Goal: Communication & Community: Connect with others

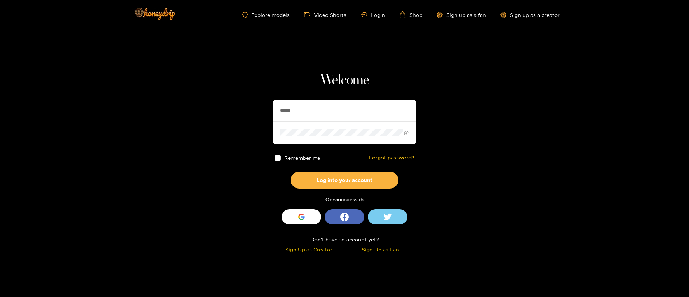
click at [322, 112] on input "******" at bounding box center [345, 111] width 144 height 22
type input "*"
type input "*********"
click at [345, 185] on button "Log into your account" at bounding box center [345, 180] width 108 height 17
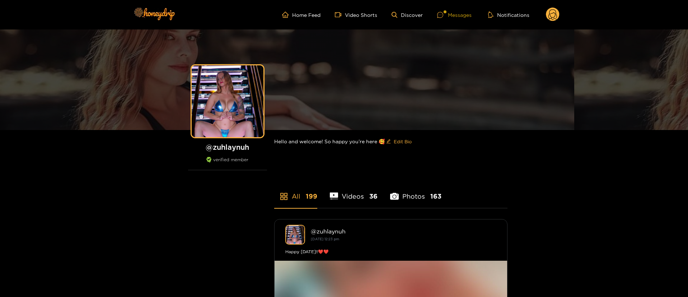
click at [468, 18] on div "Messages" at bounding box center [454, 15] width 34 height 8
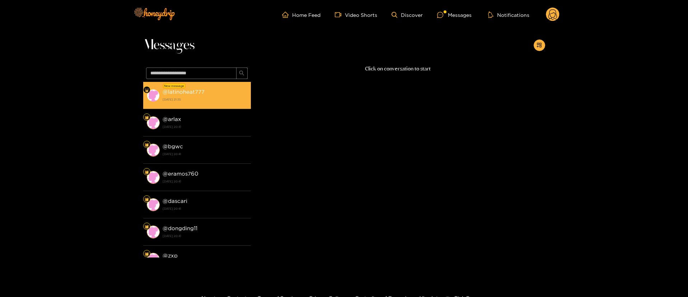
click at [194, 88] on div "@ latinoheat777 [DATE] 21:35" at bounding box center [205, 95] width 85 height 16
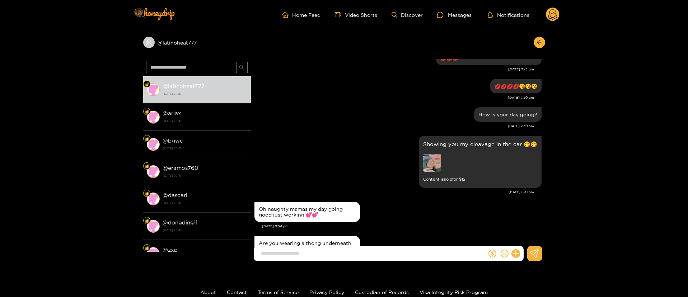
scroll to position [533, 0]
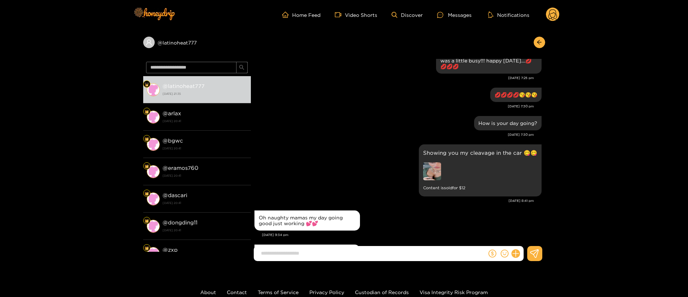
click at [436, 184] on small "Content is sold for $ 12" at bounding box center [480, 188] width 114 height 8
click at [436, 168] on img at bounding box center [432, 171] width 18 height 18
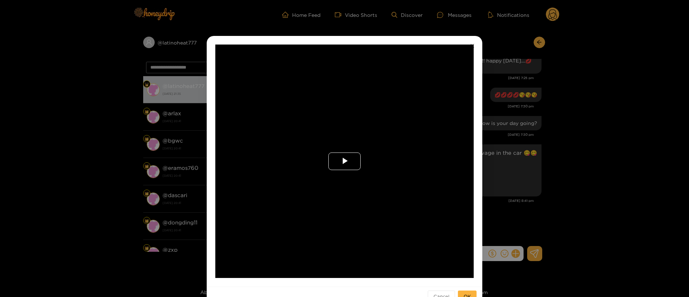
click at [345, 161] on span "Video Player" at bounding box center [345, 161] width 0 height 0
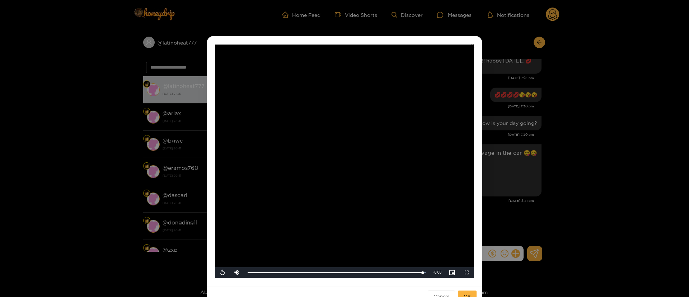
click at [493, 148] on div "**********" at bounding box center [344, 148] width 689 height 297
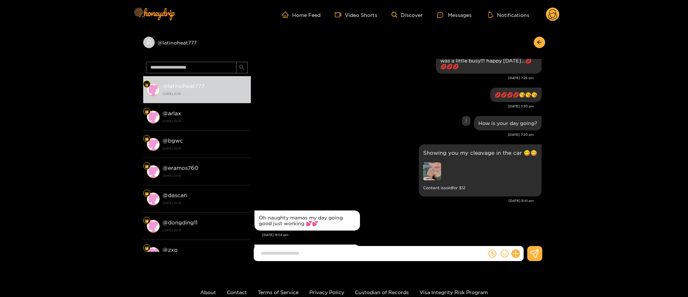
click at [379, 122] on div "How is your day going?" at bounding box center [398, 123] width 287 height 18
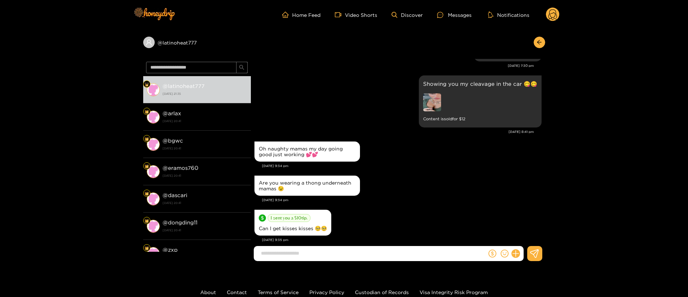
scroll to position [641, 0]
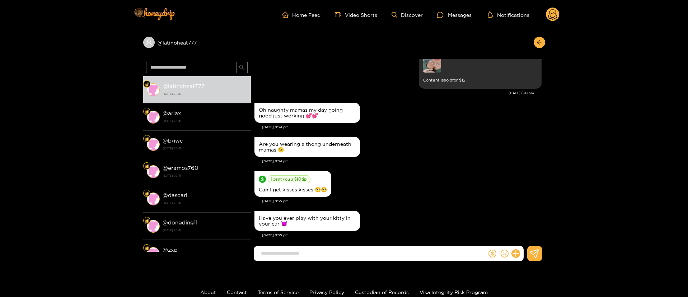
click at [439, 169] on div "I sent you a $ 10 tip. Can I get kisses kisses 🥺🥺" at bounding box center [398, 183] width 287 height 29
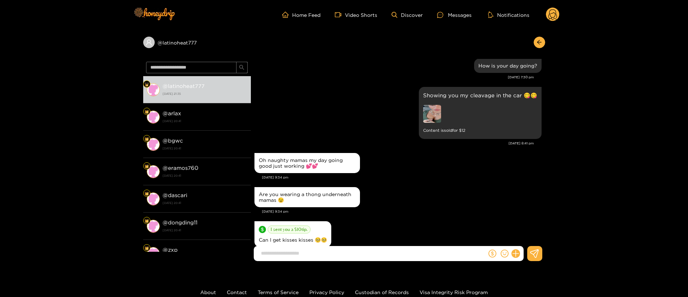
scroll to position [533, 0]
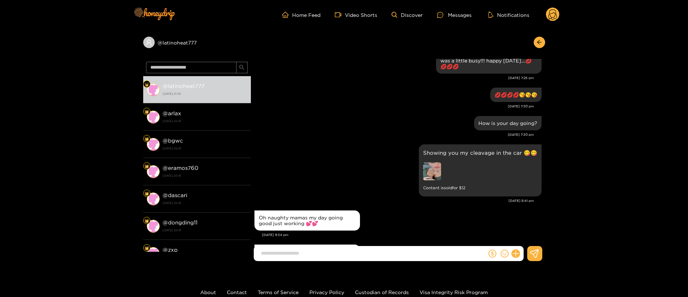
click at [385, 254] on input at bounding box center [371, 253] width 229 height 12
paste input "**********"
click at [303, 251] on input "**********" at bounding box center [371, 253] width 229 height 12
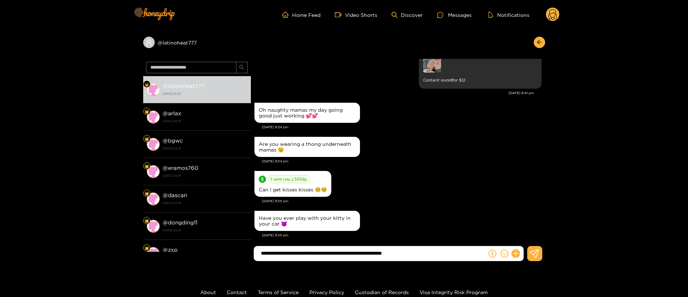
click at [418, 251] on input "**********" at bounding box center [371, 253] width 229 height 12
click at [425, 248] on input "**********" at bounding box center [371, 253] width 229 height 12
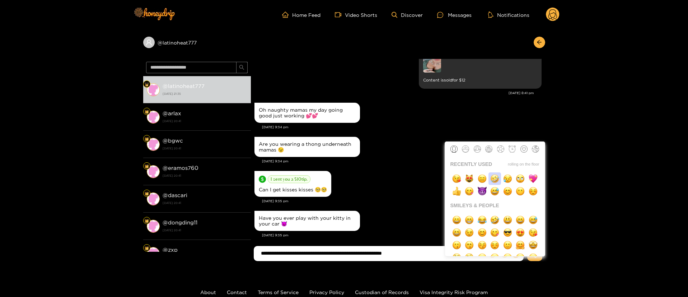
click at [495, 178] on img "button" at bounding box center [494, 178] width 9 height 9
type input "**********"
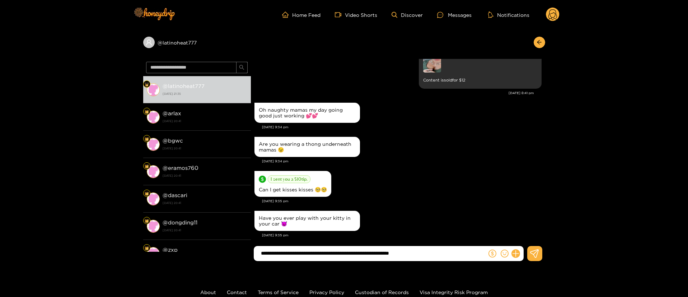
click at [444, 253] on input "**********" at bounding box center [371, 253] width 229 height 12
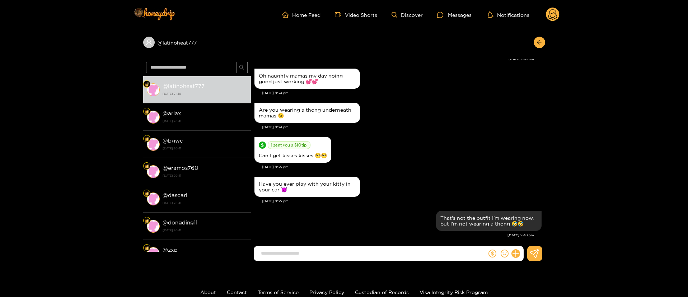
click at [422, 141] on div "I sent you a $ 10 tip. Can I get kisses kisses 🥺🥺" at bounding box center [398, 149] width 287 height 29
click at [522, 257] on div at bounding box center [505, 253] width 37 height 15
click at [516, 254] on icon at bounding box center [515, 253] width 7 height 7
click at [536, 234] on button at bounding box center [529, 236] width 25 height 16
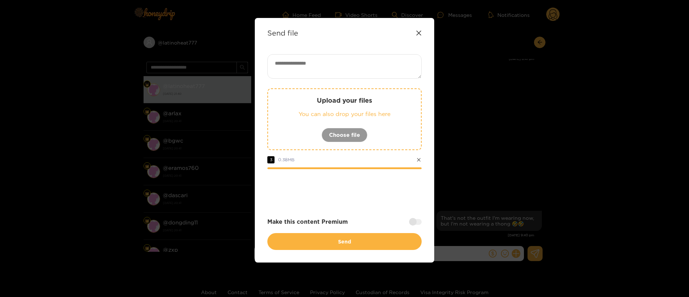
click at [416, 30] on icon at bounding box center [419, 33] width 6 height 6
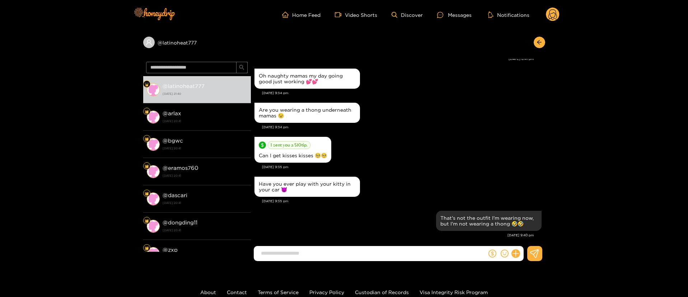
click at [456, 125] on div "[DATE] 9:34 pm" at bounding box center [402, 127] width 280 height 5
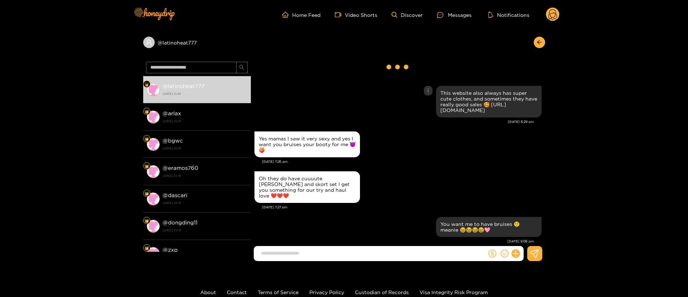
scroll to position [0, 0]
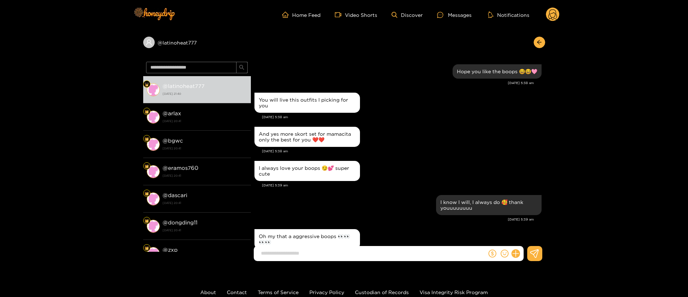
click at [435, 129] on div "And yes more skort set for mamacita only the best for you ❤️❤️" at bounding box center [398, 137] width 287 height 24
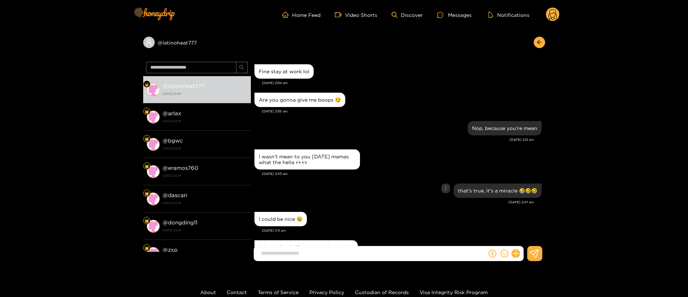
click at [404, 187] on div "that's true, it's a miracle 🤣🤣🤣" at bounding box center [398, 191] width 287 height 18
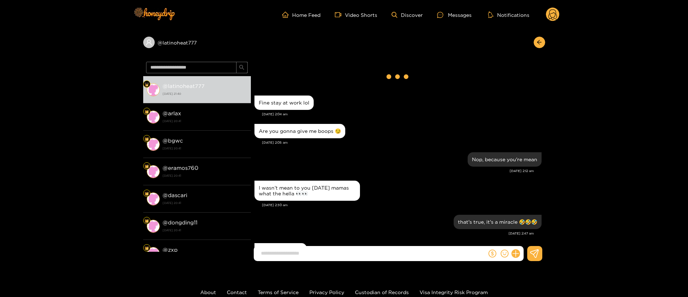
click at [416, 134] on div "Are you gonna give me boops 😏" at bounding box center [398, 131] width 287 height 18
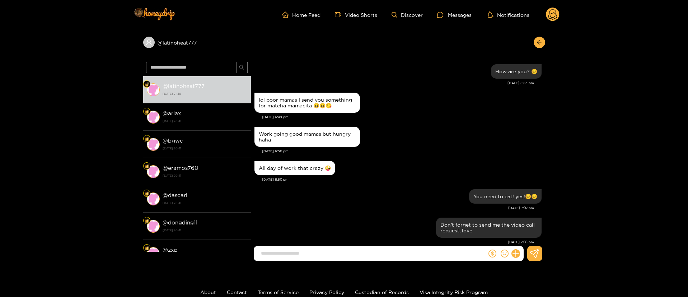
drag, startPoint x: 409, startPoint y: 181, endPoint x: 409, endPoint y: 169, distance: 12.2
click at [410, 181] on div "[DATE] 6:50 pm" at bounding box center [402, 179] width 280 height 5
click at [447, 149] on div "[DATE] 6:50 pm" at bounding box center [402, 151] width 280 height 5
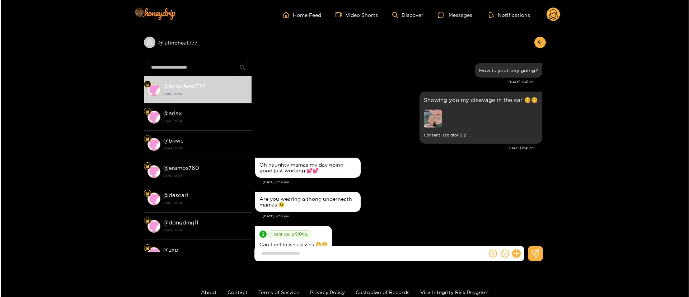
scroll to position [4993, 0]
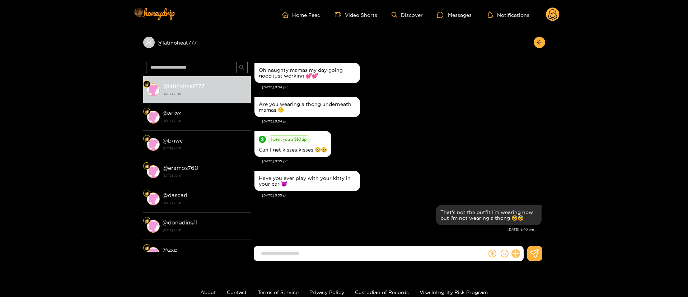
click at [516, 252] on icon at bounding box center [516, 254] width 8 height 8
click at [519, 193] on div "Have you ever play with your kitty in your car 😈" at bounding box center [398, 181] width 287 height 24
click at [531, 248] on button at bounding box center [534, 253] width 15 height 15
click at [531, 237] on icon at bounding box center [529, 235] width 7 height 7
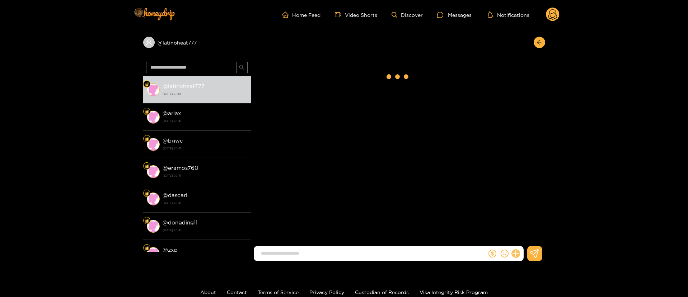
click at [516, 250] on icon at bounding box center [515, 253] width 7 height 7
click at [381, 195] on div "Ghost [PERSON_NAME]" at bounding box center [398, 153] width 294 height 189
click at [317, 177] on div "Ghost [PERSON_NAME]" at bounding box center [398, 153] width 294 height 189
click at [382, 198] on div "Ghost [PERSON_NAME]" at bounding box center [398, 153] width 294 height 189
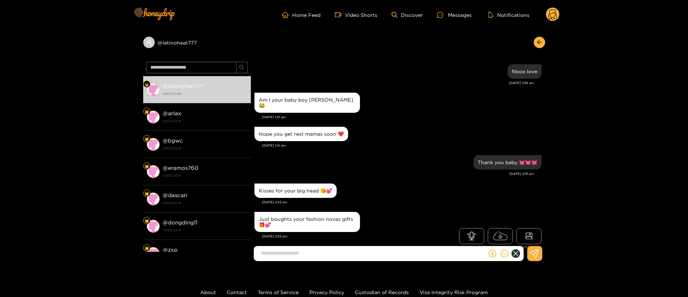
click at [517, 255] on icon at bounding box center [516, 254] width 6 height 6
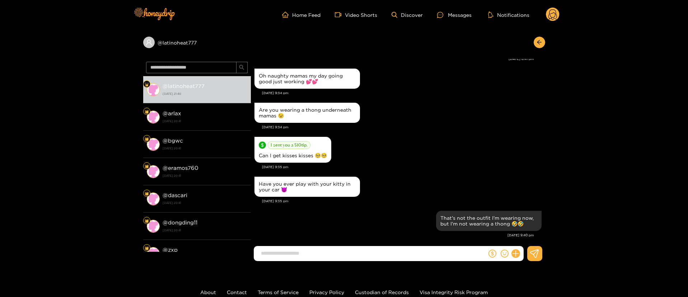
click at [400, 192] on div "Have you ever play with your kitty in your car 😈" at bounding box center [398, 187] width 287 height 24
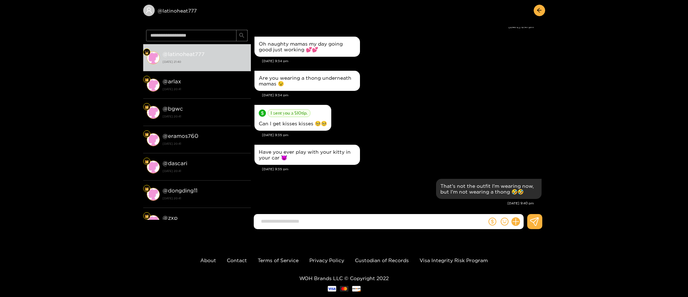
scroll to position [48, 0]
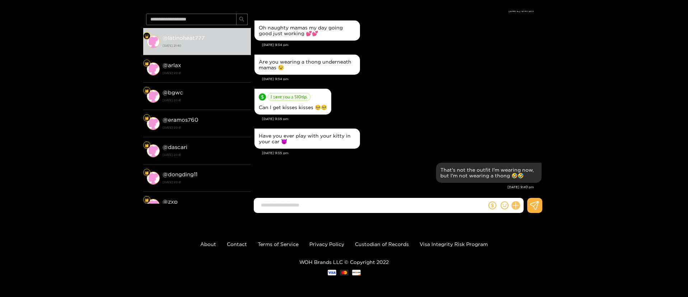
click at [518, 203] on button at bounding box center [516, 205] width 12 height 12
click at [537, 188] on button at bounding box center [529, 188] width 25 height 16
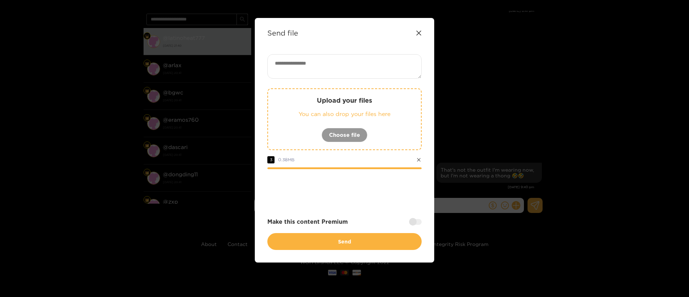
click at [381, 196] on div at bounding box center [344, 188] width 154 height 29
click at [336, 67] on textarea at bounding box center [344, 66] width 154 height 24
paste textarea "**"
type textarea "**"
click at [385, 182] on div at bounding box center [344, 188] width 154 height 29
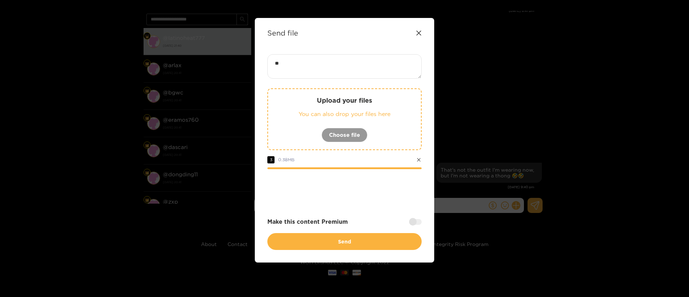
click at [388, 182] on div at bounding box center [344, 188] width 154 height 29
click at [392, 197] on div at bounding box center [344, 188] width 154 height 29
click at [393, 197] on div at bounding box center [344, 188] width 154 height 29
click at [387, 188] on div at bounding box center [344, 188] width 154 height 29
click at [395, 191] on div at bounding box center [344, 188] width 154 height 29
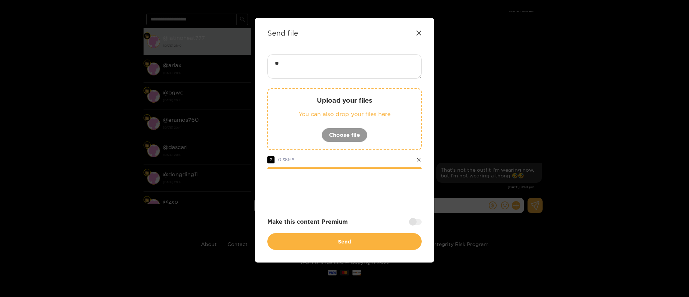
click at [386, 179] on div at bounding box center [344, 188] width 154 height 29
click at [382, 182] on div at bounding box center [344, 188] width 154 height 29
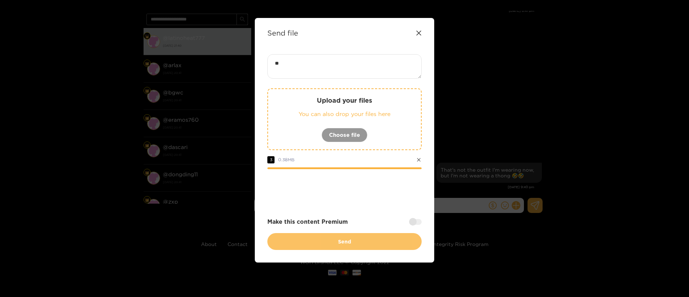
click at [372, 242] on button "Send" at bounding box center [344, 241] width 154 height 17
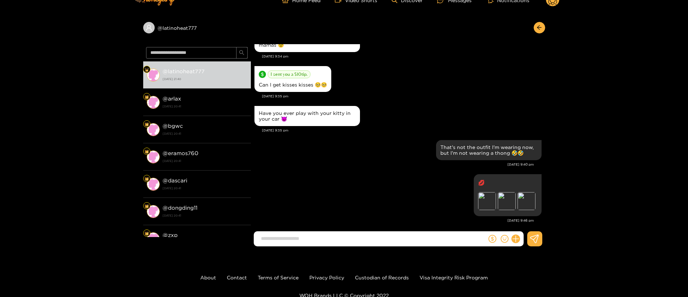
scroll to position [0, 0]
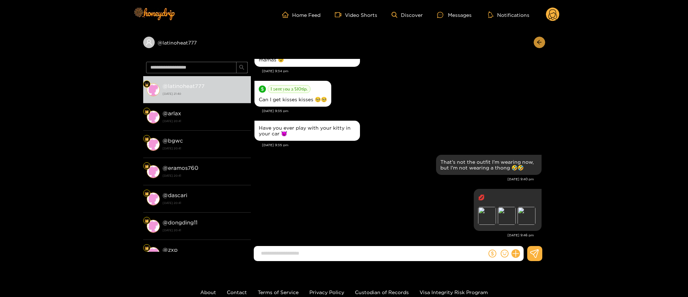
click at [542, 44] on icon "arrow-left" at bounding box center [539, 41] width 5 height 5
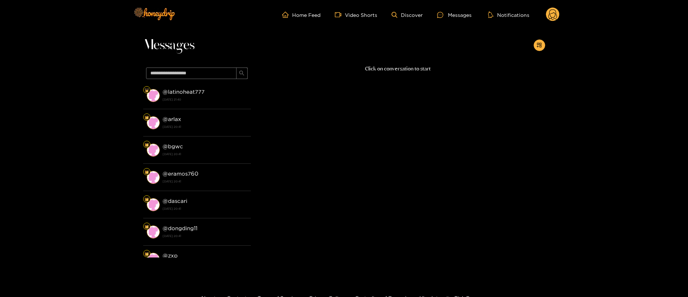
click at [554, 18] on circle at bounding box center [553, 15] width 14 height 14
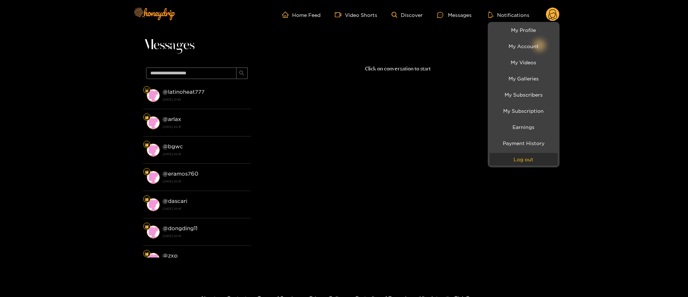
drag, startPoint x: 539, startPoint y: 160, endPoint x: 541, endPoint y: 151, distance: 9.7
click at [539, 160] on button "Log out" at bounding box center [524, 159] width 68 height 13
